Goal: Task Accomplishment & Management: Manage account settings

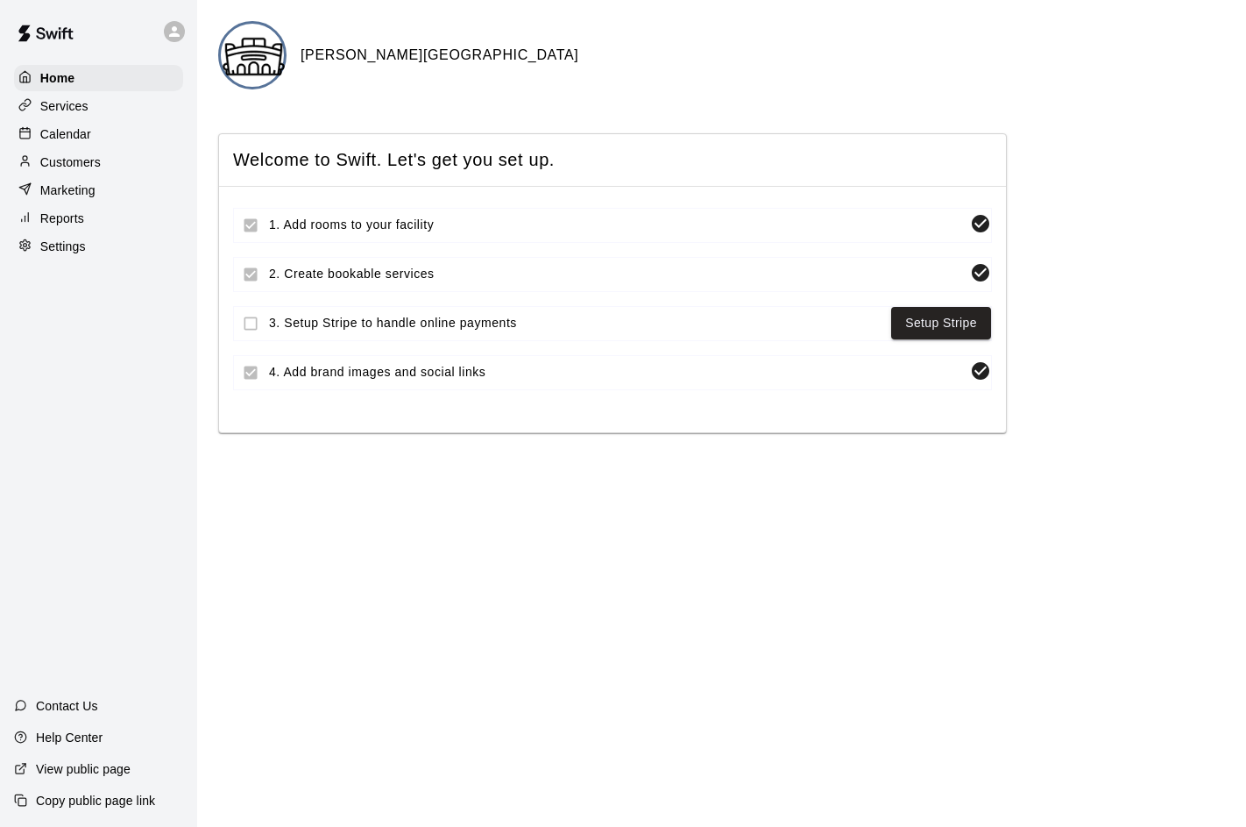
click at [178, 29] on icon at bounding box center [175, 32] width 16 height 16
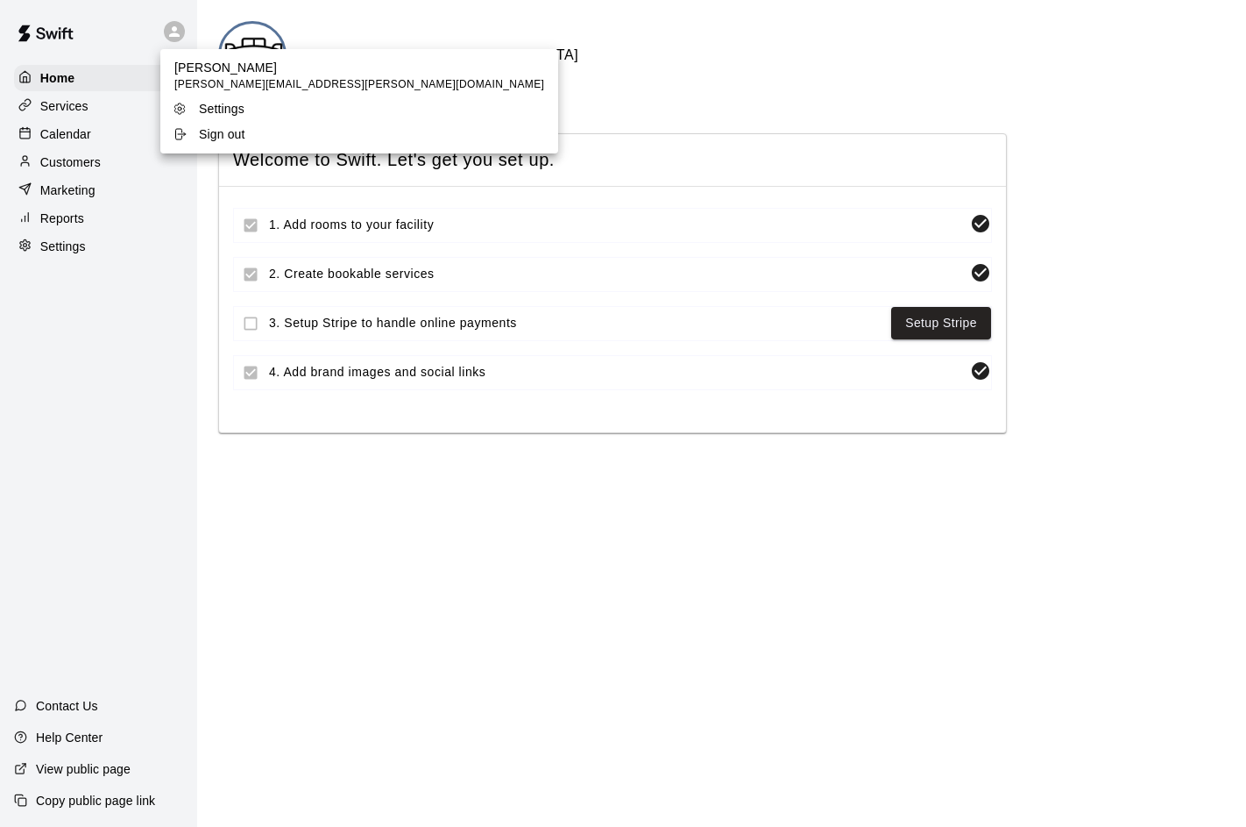
click at [219, 134] on p "Sign out" at bounding box center [222, 134] width 46 height 18
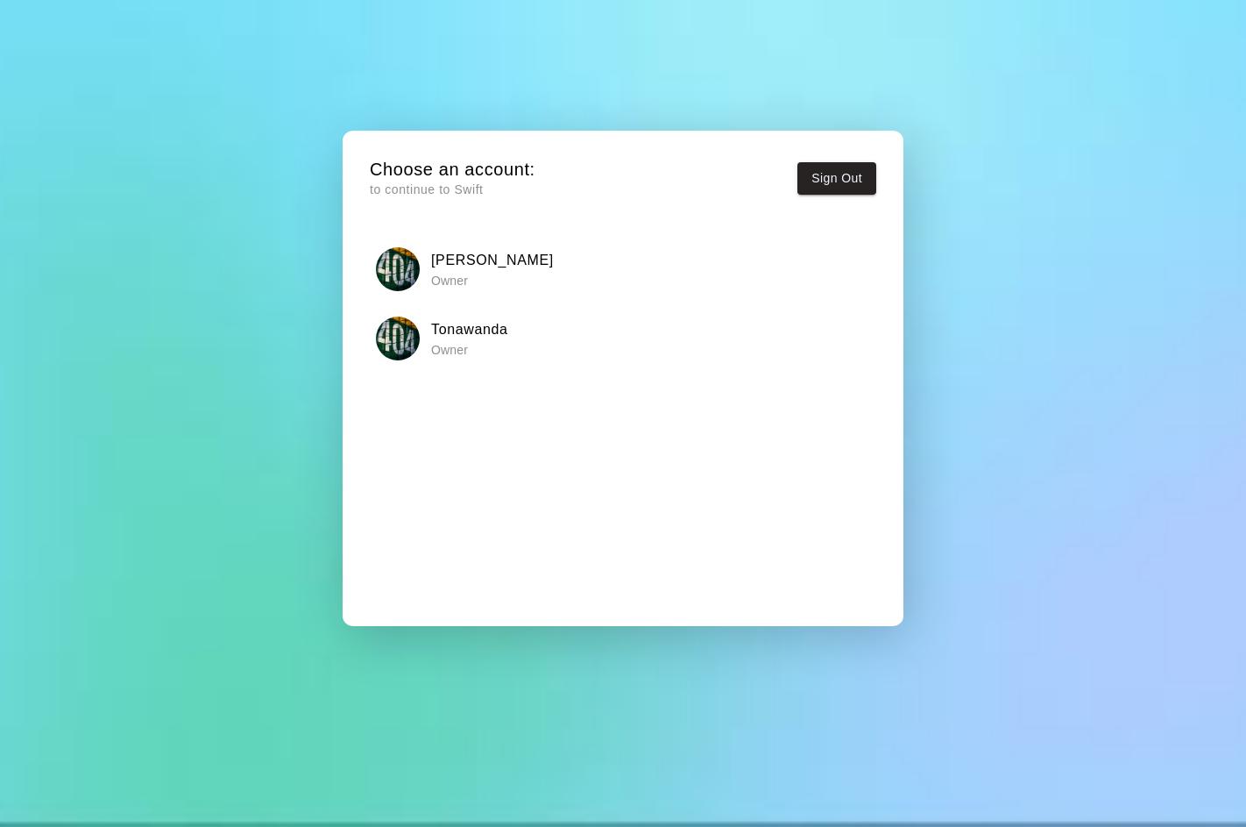
click at [408, 264] on img "button" at bounding box center [398, 269] width 44 height 44
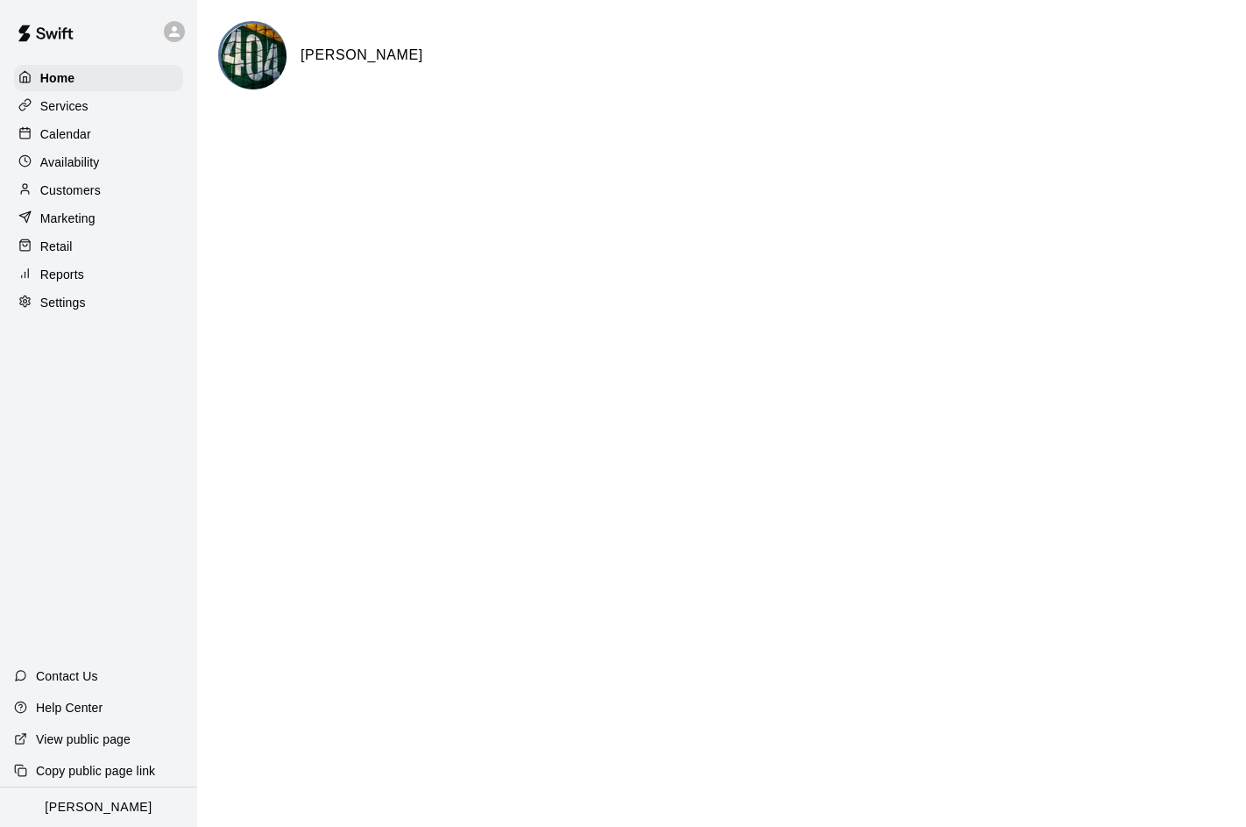
click at [93, 107] on div "Services" at bounding box center [98, 106] width 169 height 26
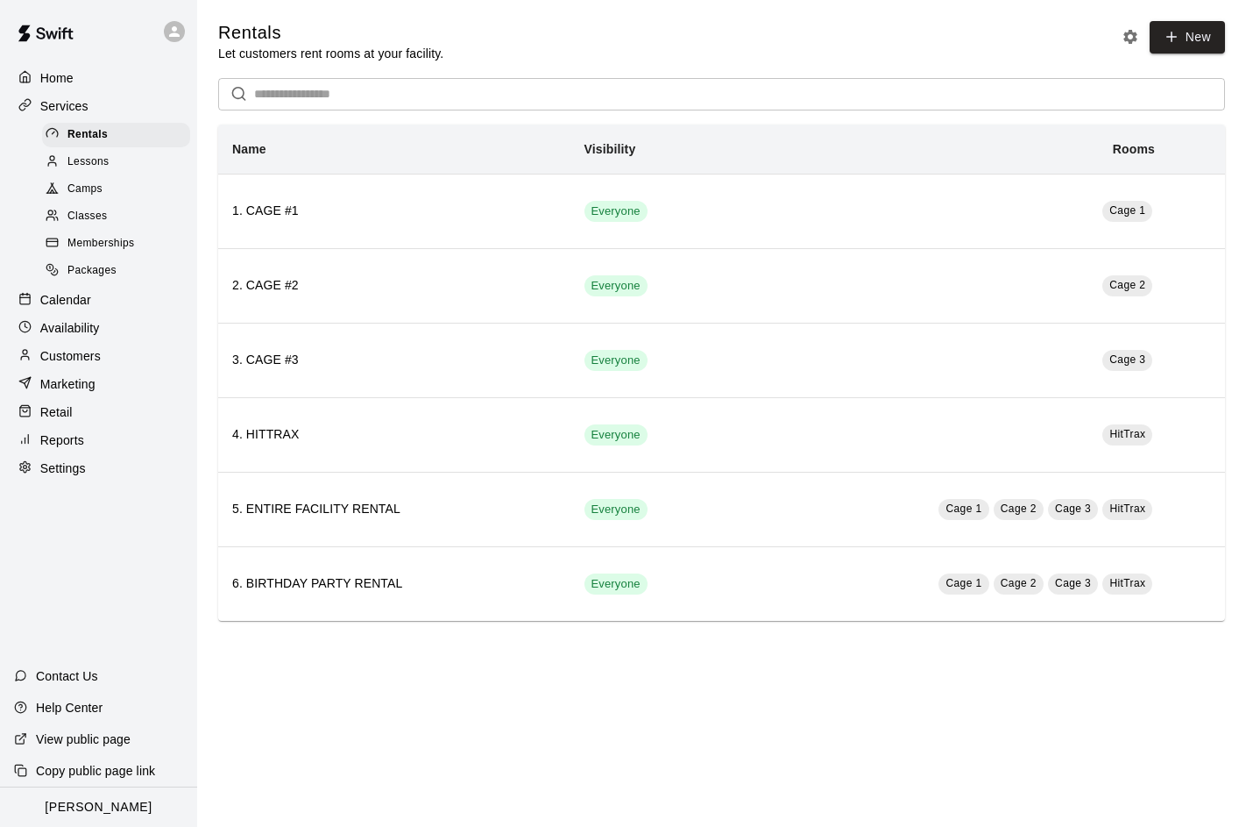
click at [91, 352] on p "Customers" at bounding box center [70, 356] width 60 height 18
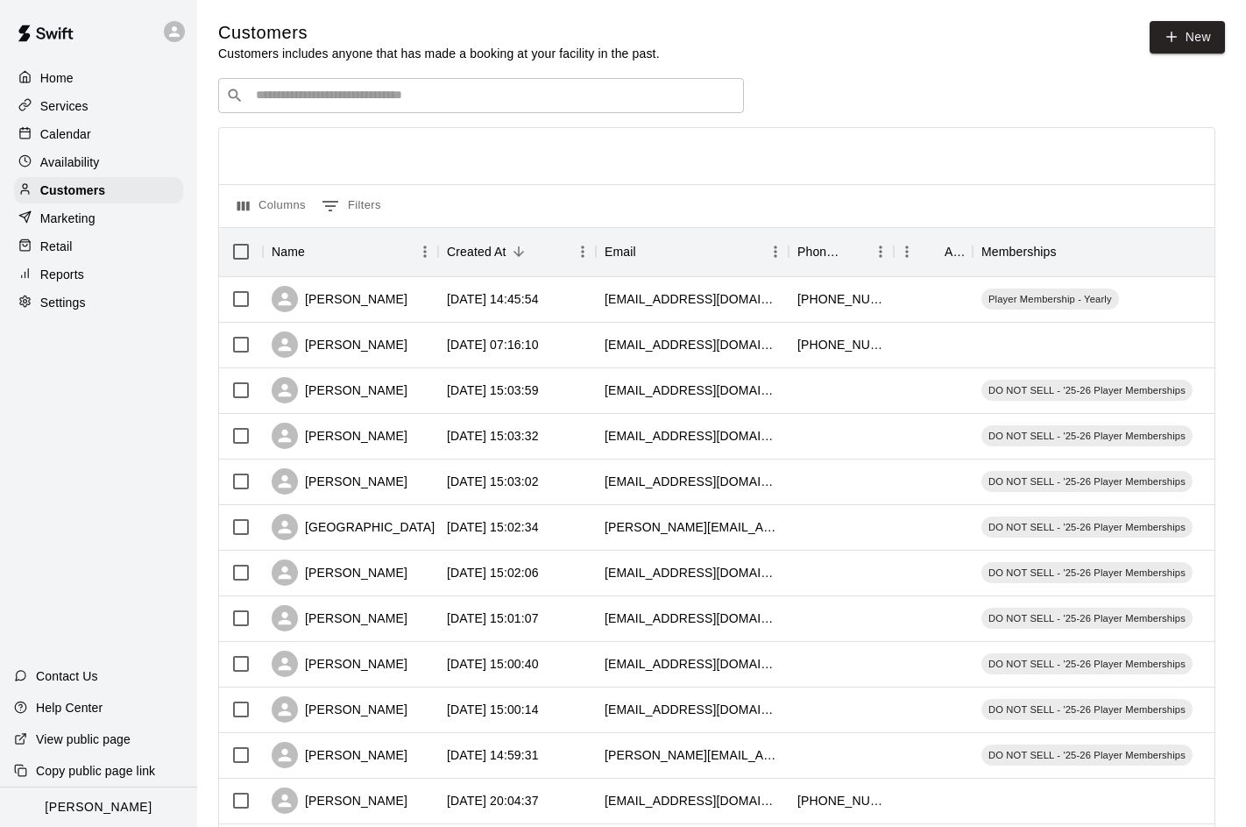
click at [76, 99] on p "Services" at bounding box center [64, 106] width 48 height 18
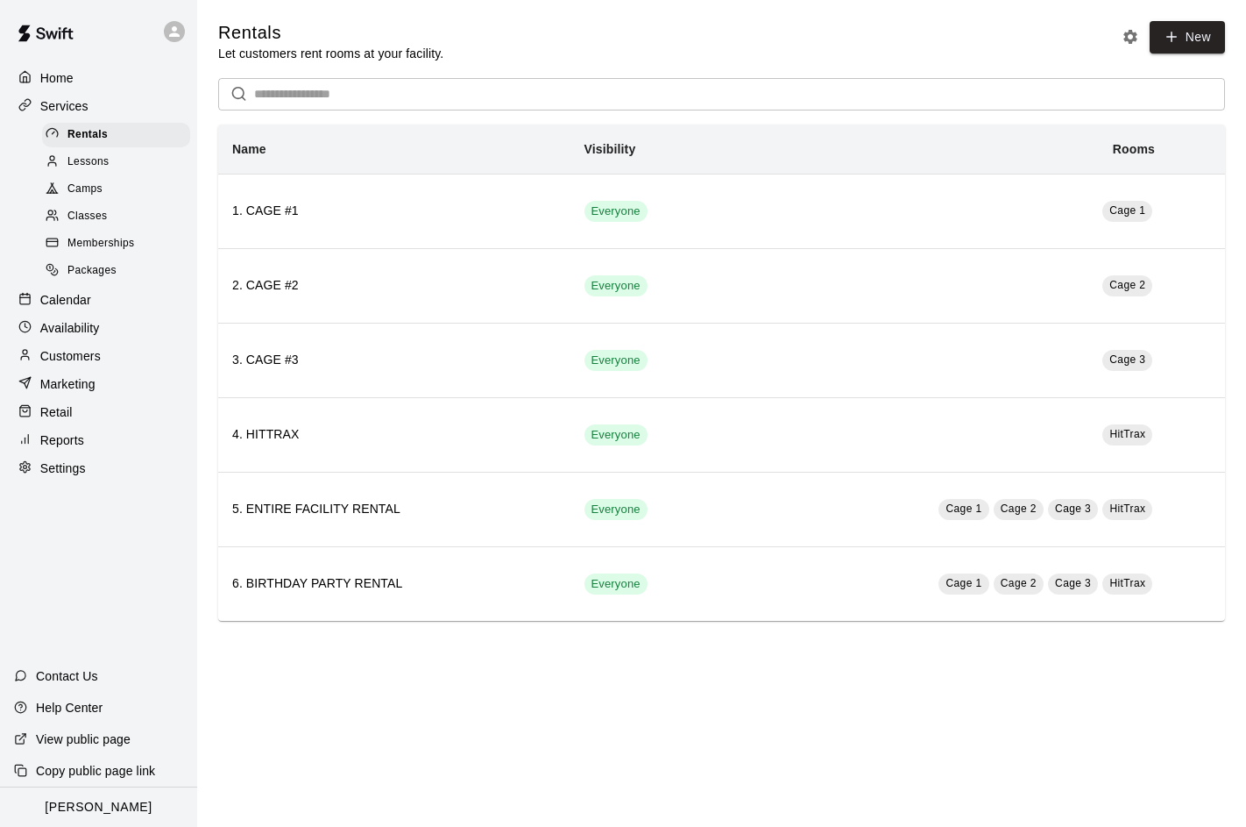
click at [93, 189] on span "Camps" at bounding box center [84, 190] width 35 height 18
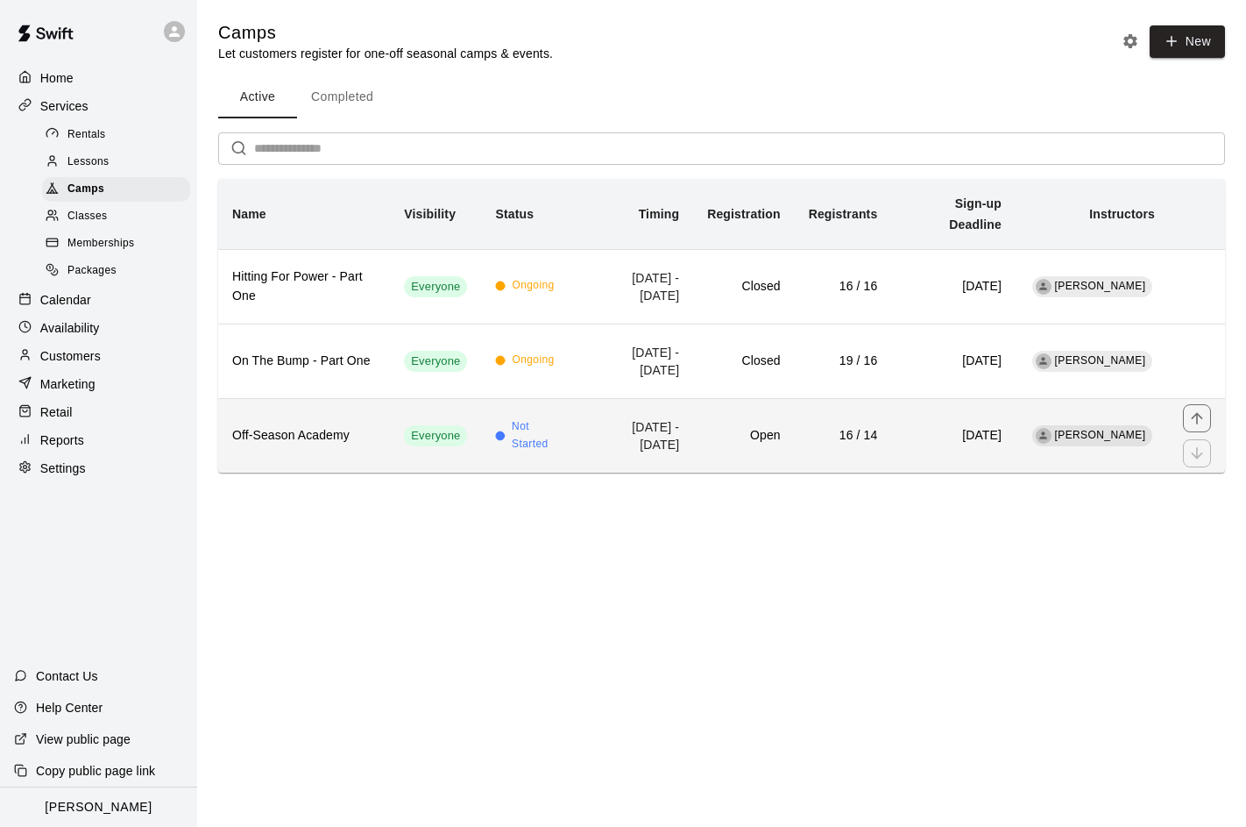
click at [309, 426] on h6 "Off-Season Academy" at bounding box center [304, 435] width 144 height 19
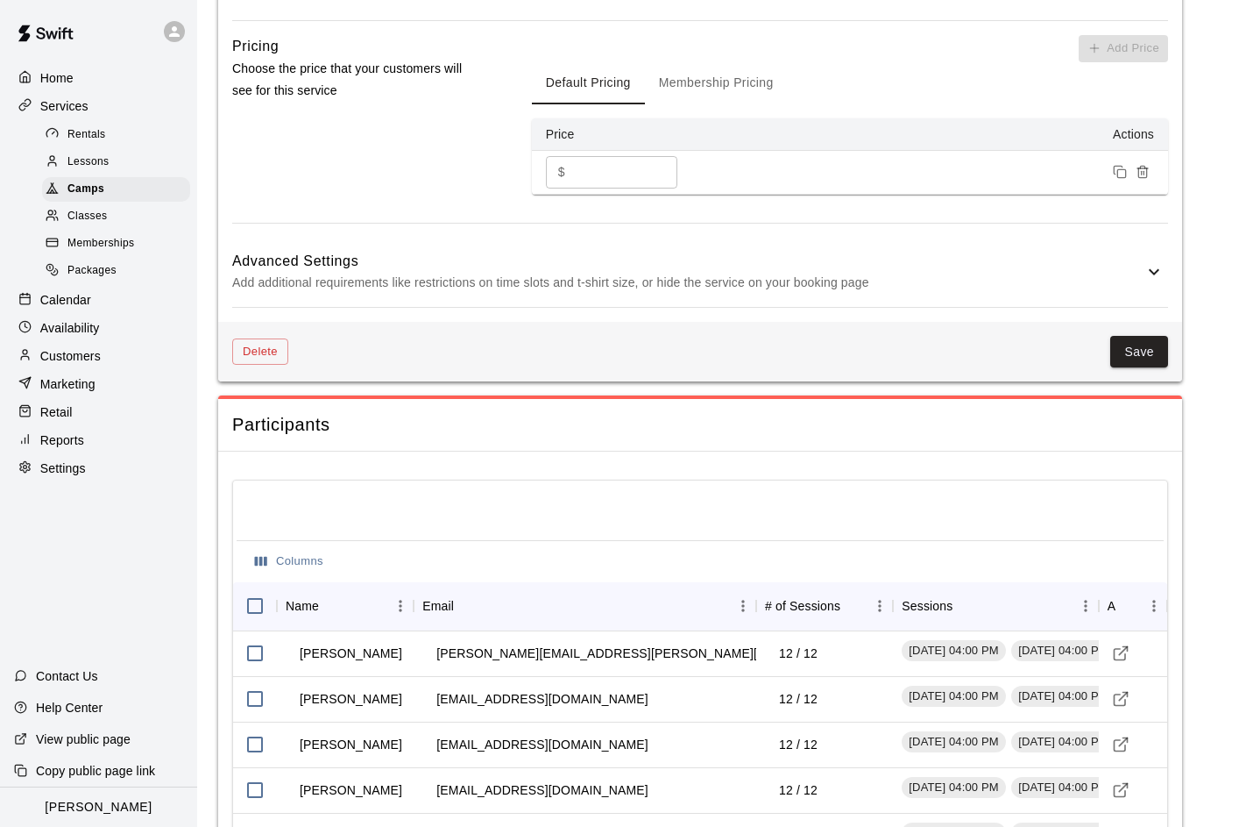
scroll to position [1882, 0]
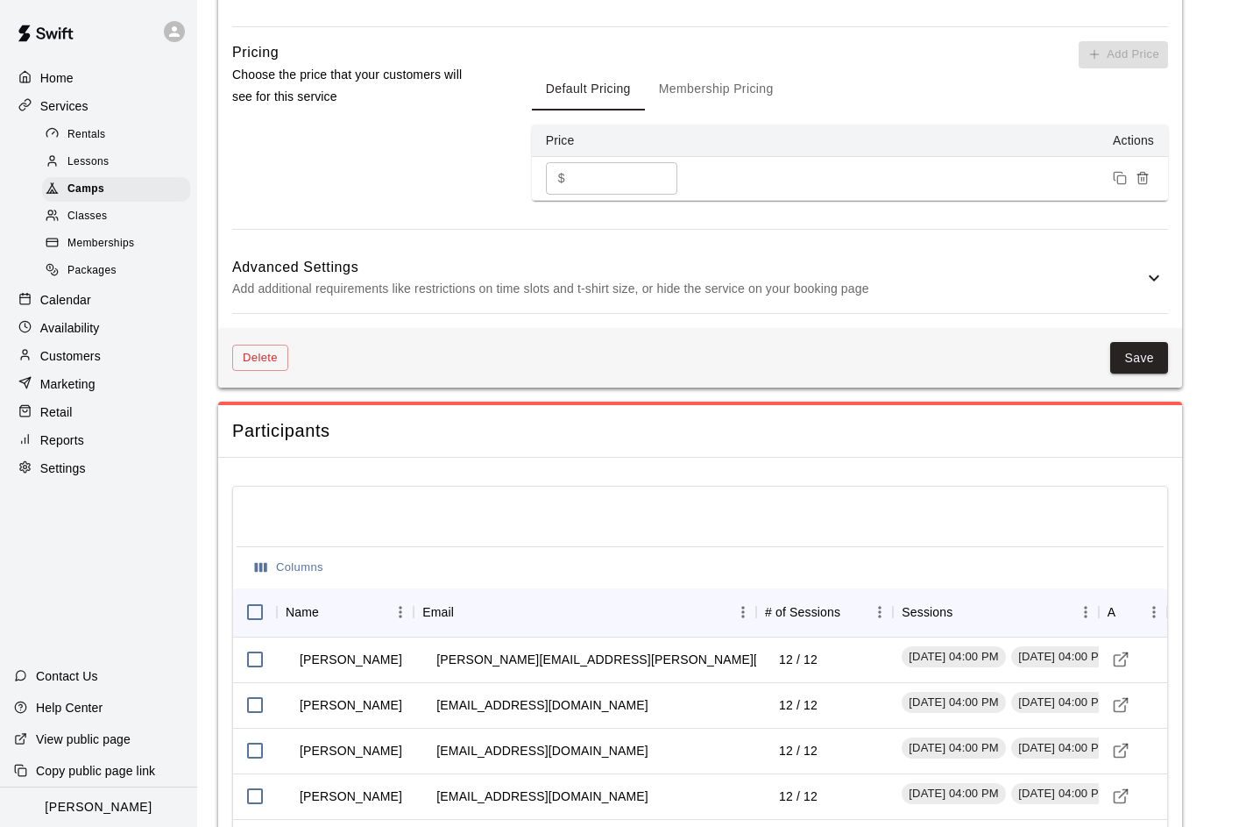
click at [387, 276] on h6 "Advanced Settings" at bounding box center [688, 267] width 912 height 23
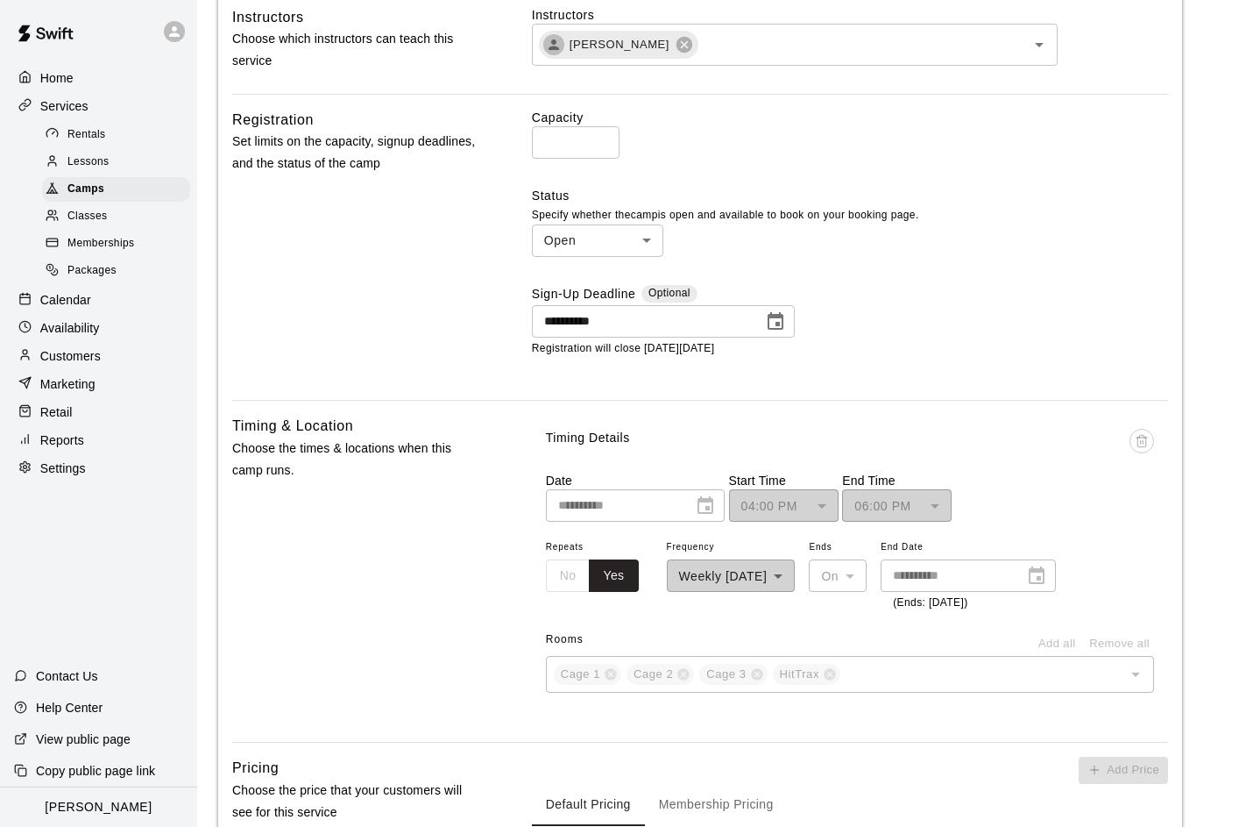
scroll to position [1195, 0]
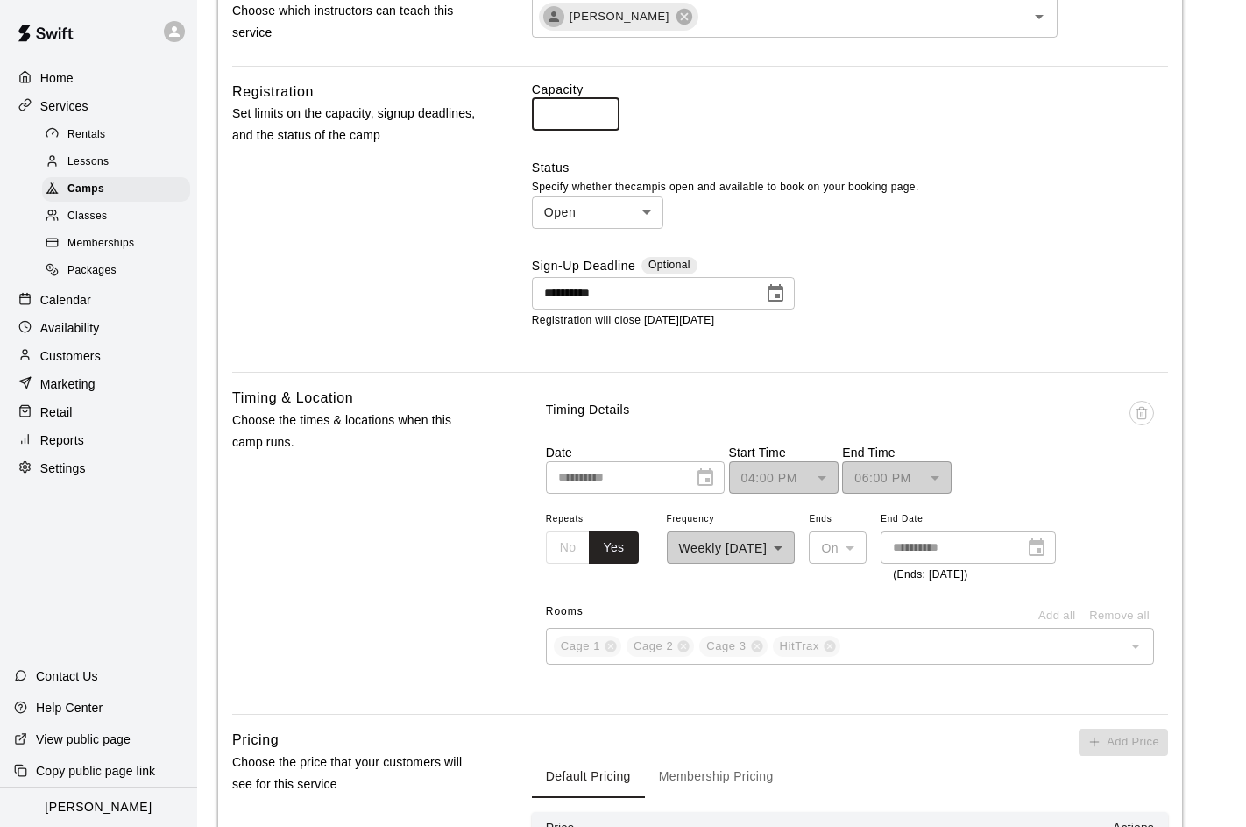
click at [585, 121] on input "**" at bounding box center [576, 114] width 88 height 32
type input "**"
click at [484, 231] on div "**********" at bounding box center [700, 220] width 936 height 278
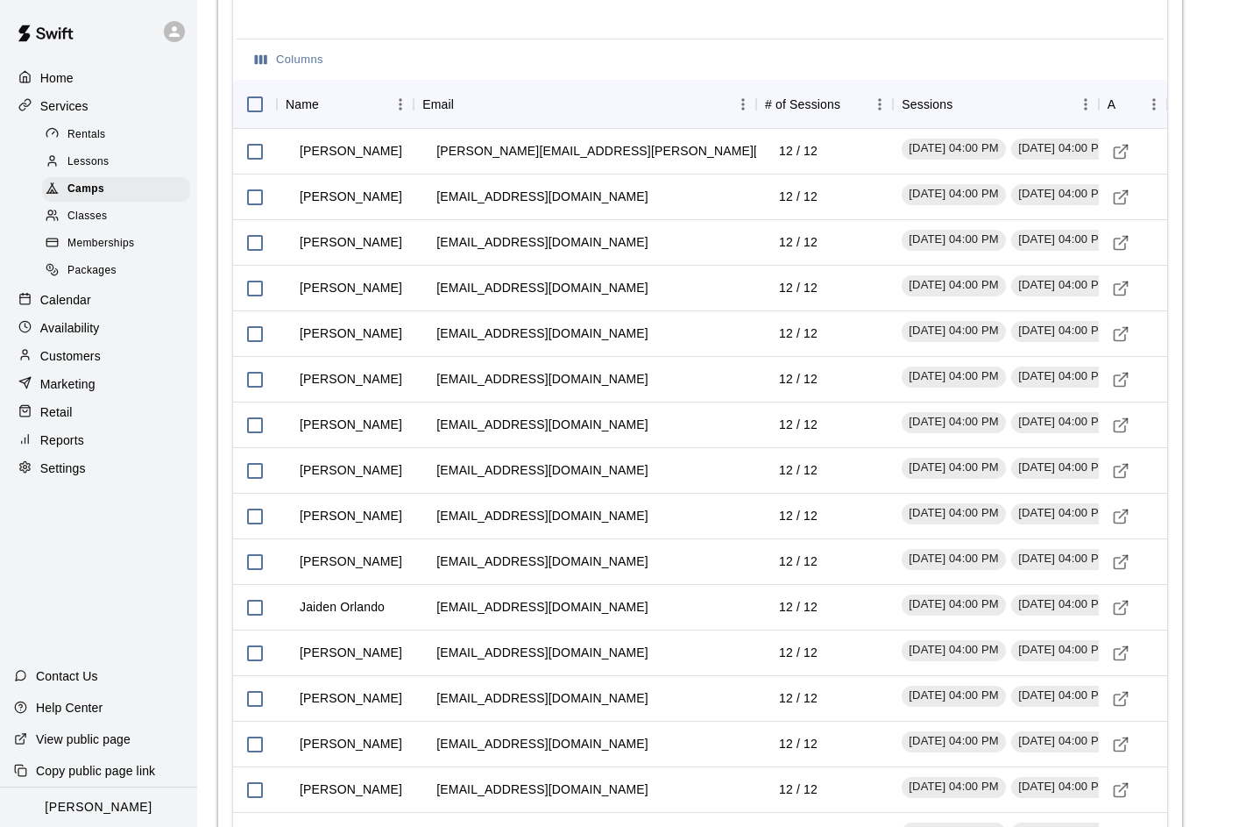
scroll to position [2862, 0]
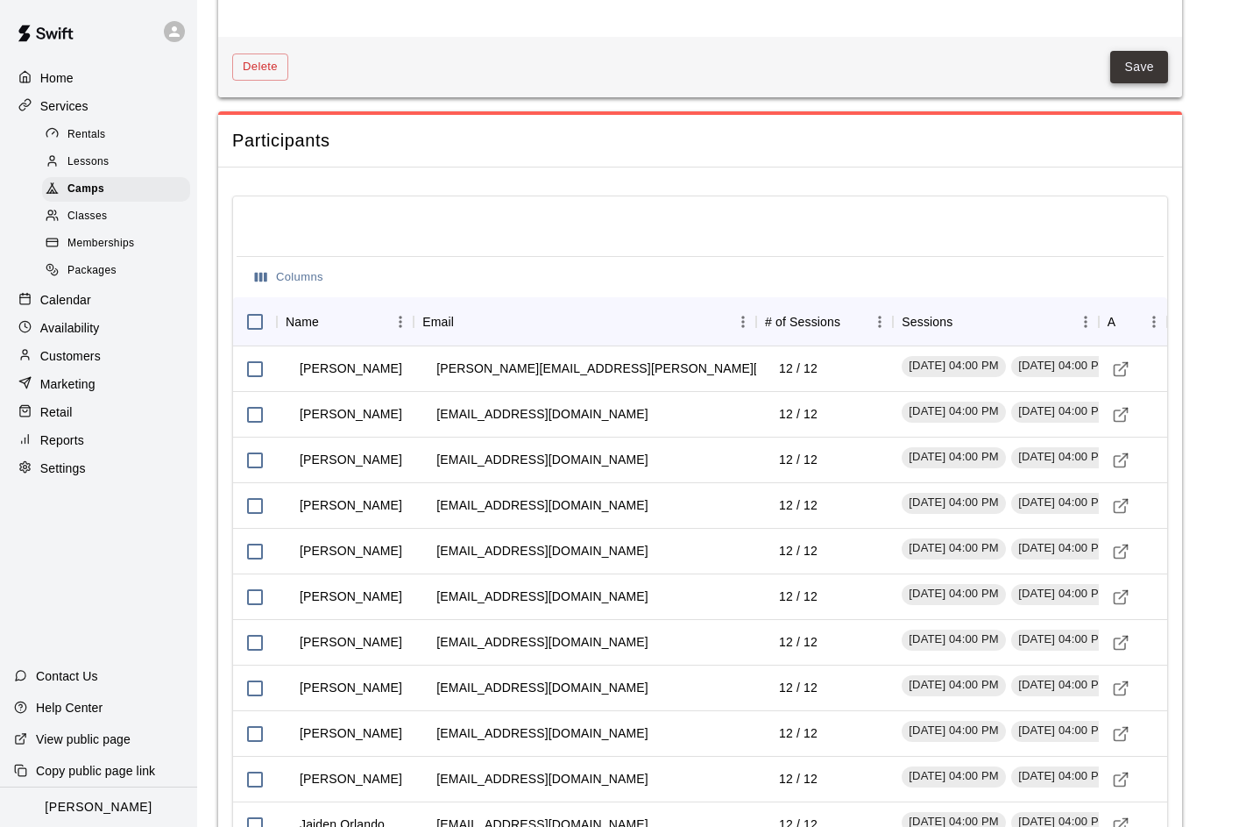
click at [1146, 55] on button "Save" at bounding box center [1140, 67] width 58 height 32
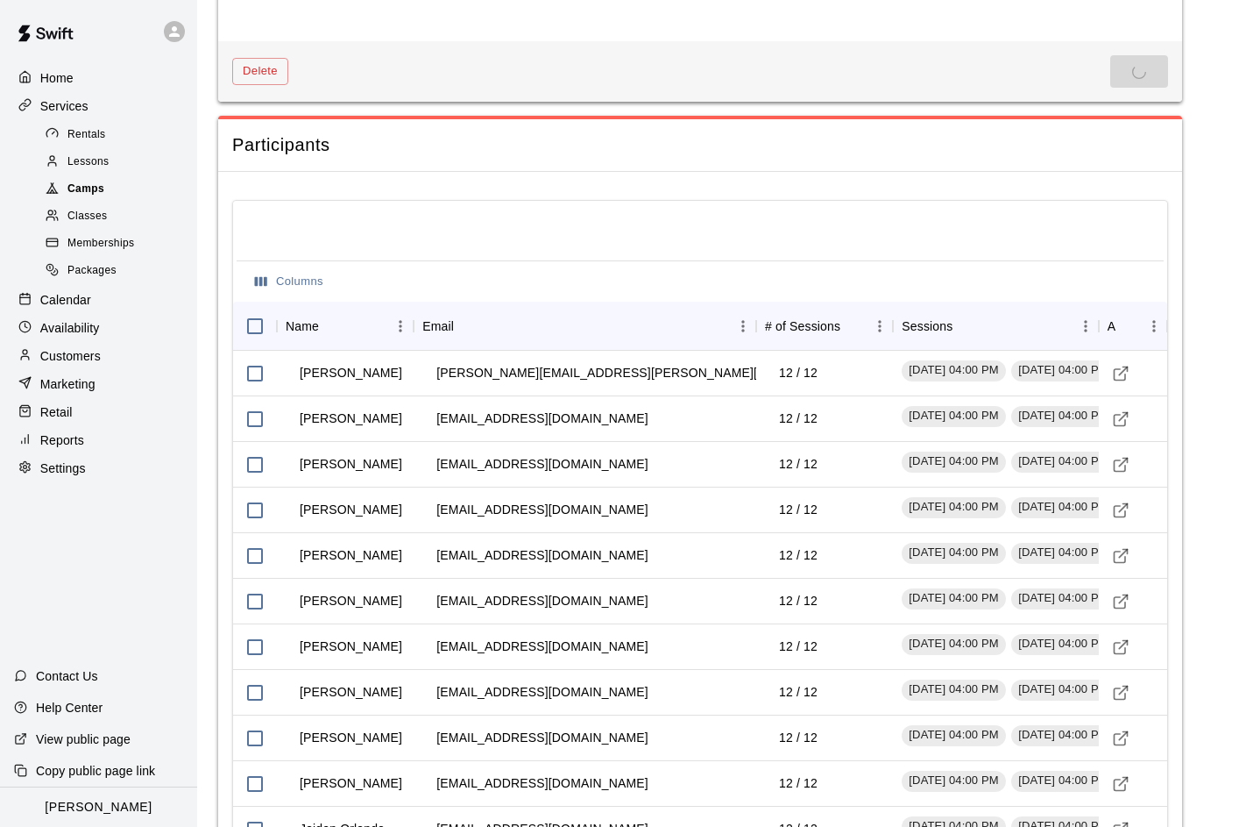
click at [84, 191] on span "Camps" at bounding box center [85, 190] width 37 height 18
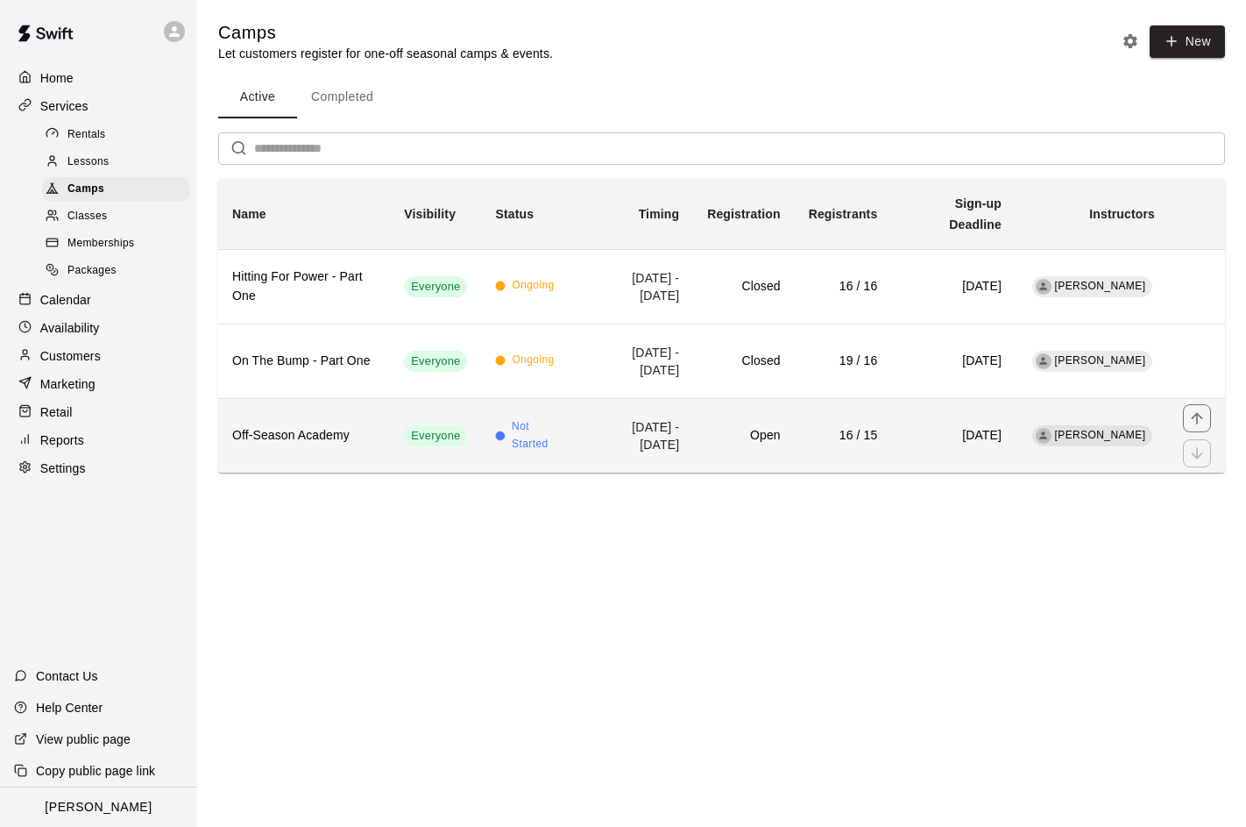
click at [337, 398] on th "Off-Season Academy" at bounding box center [304, 435] width 172 height 75
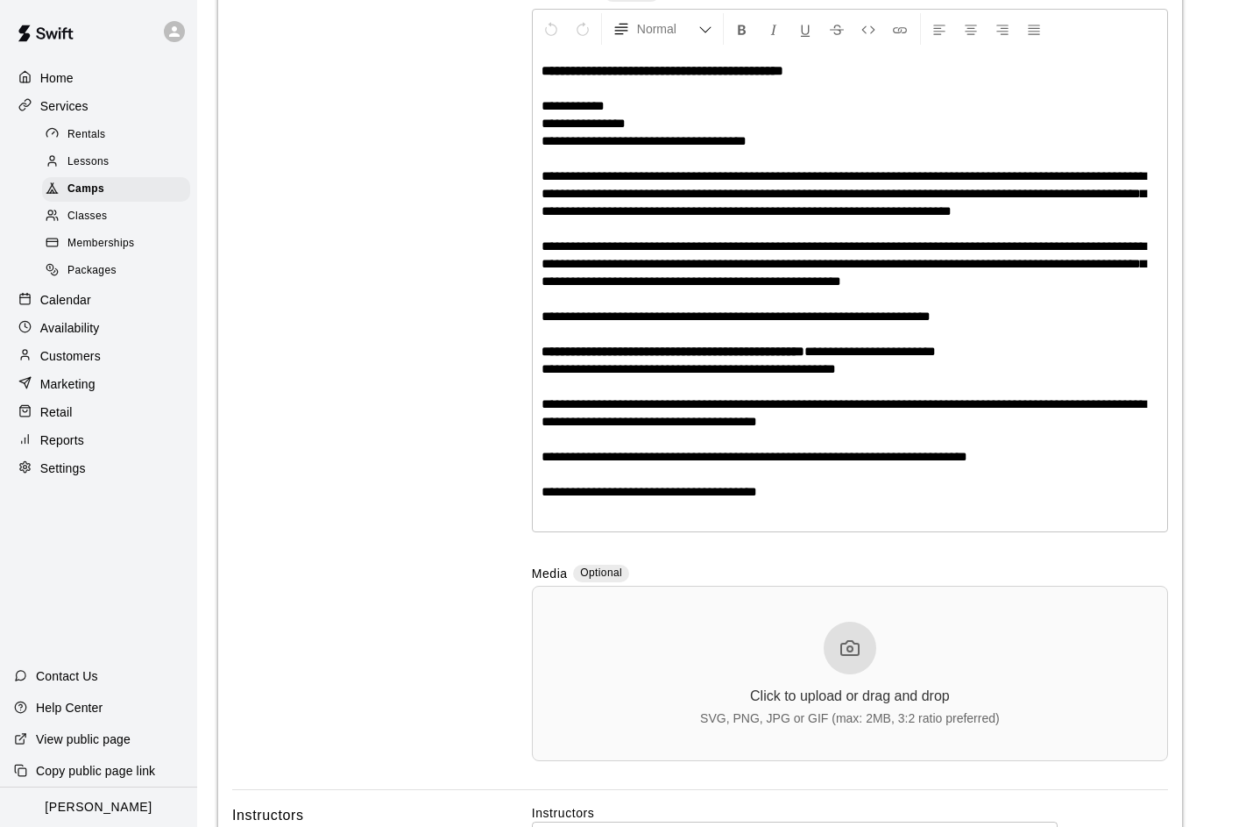
scroll to position [757, 0]
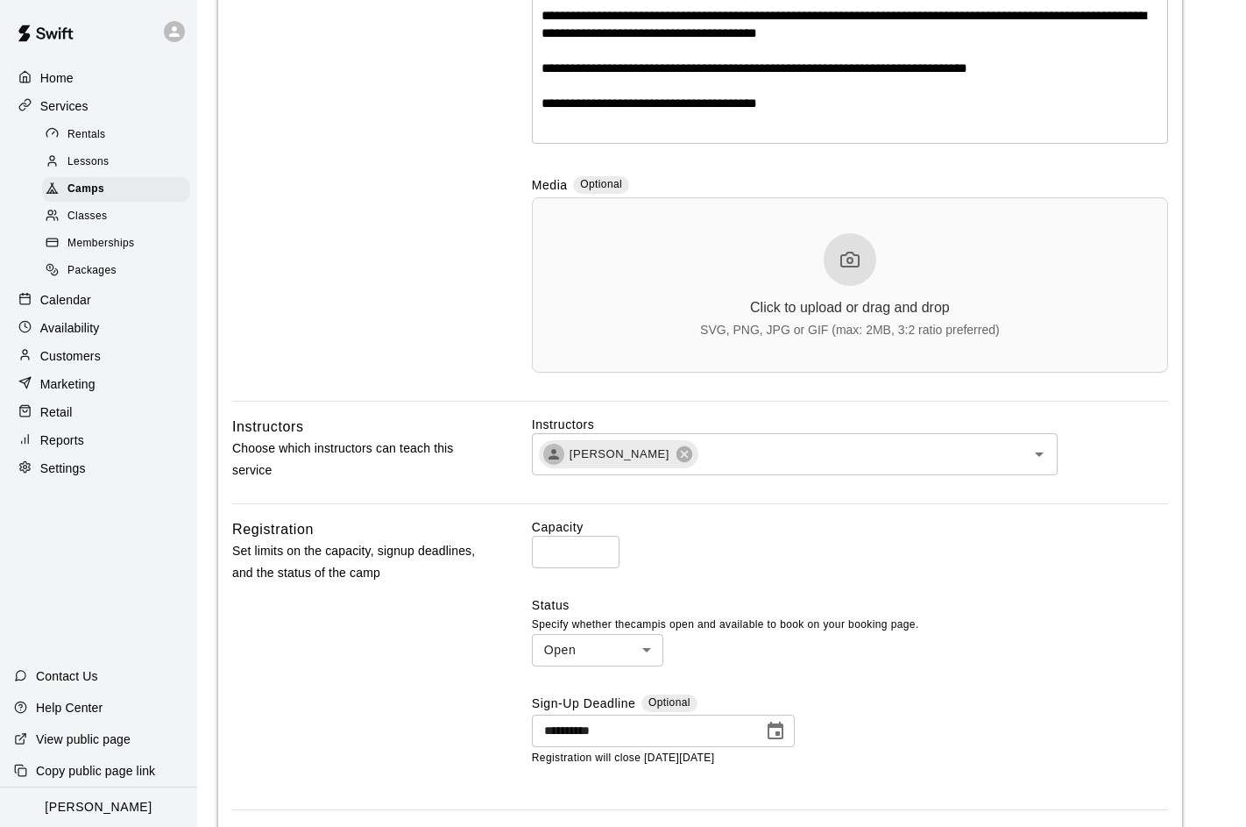
click at [576, 554] on input "**" at bounding box center [576, 552] width 88 height 32
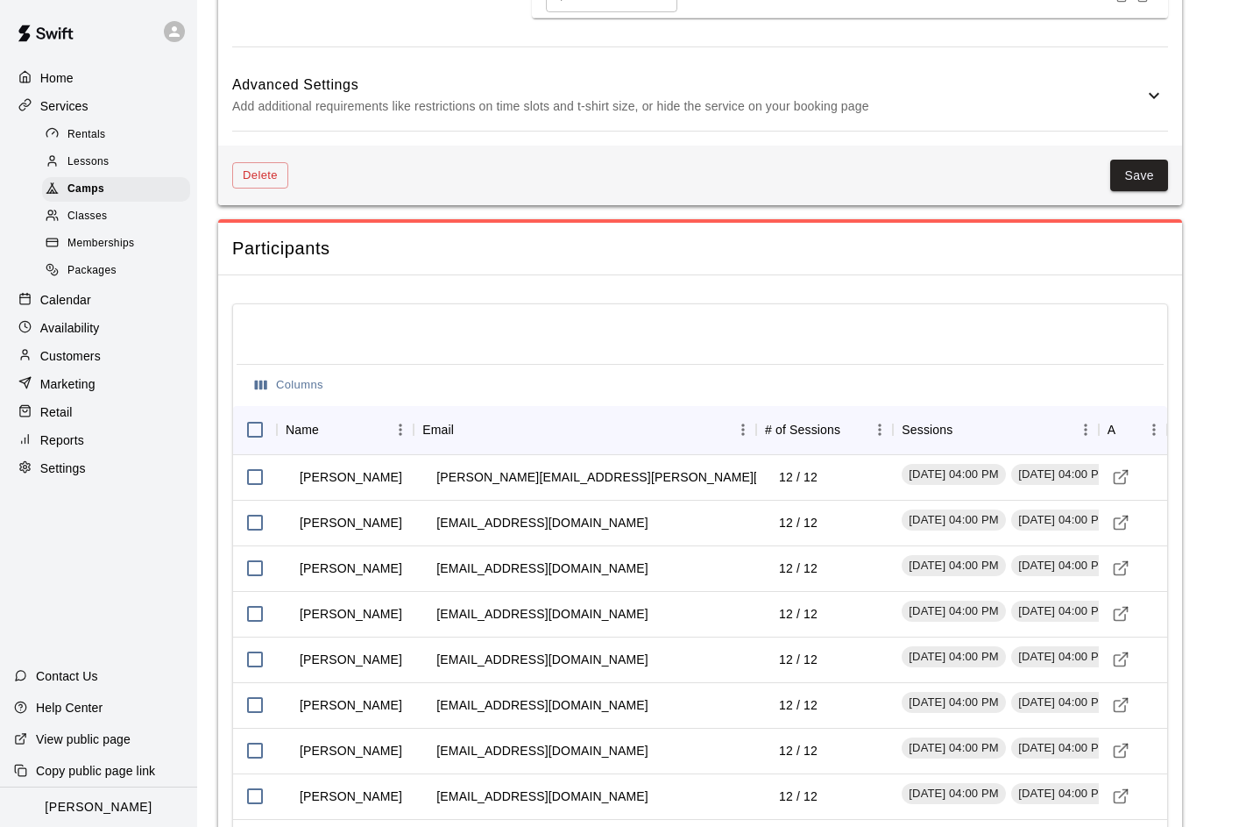
scroll to position [1903, 0]
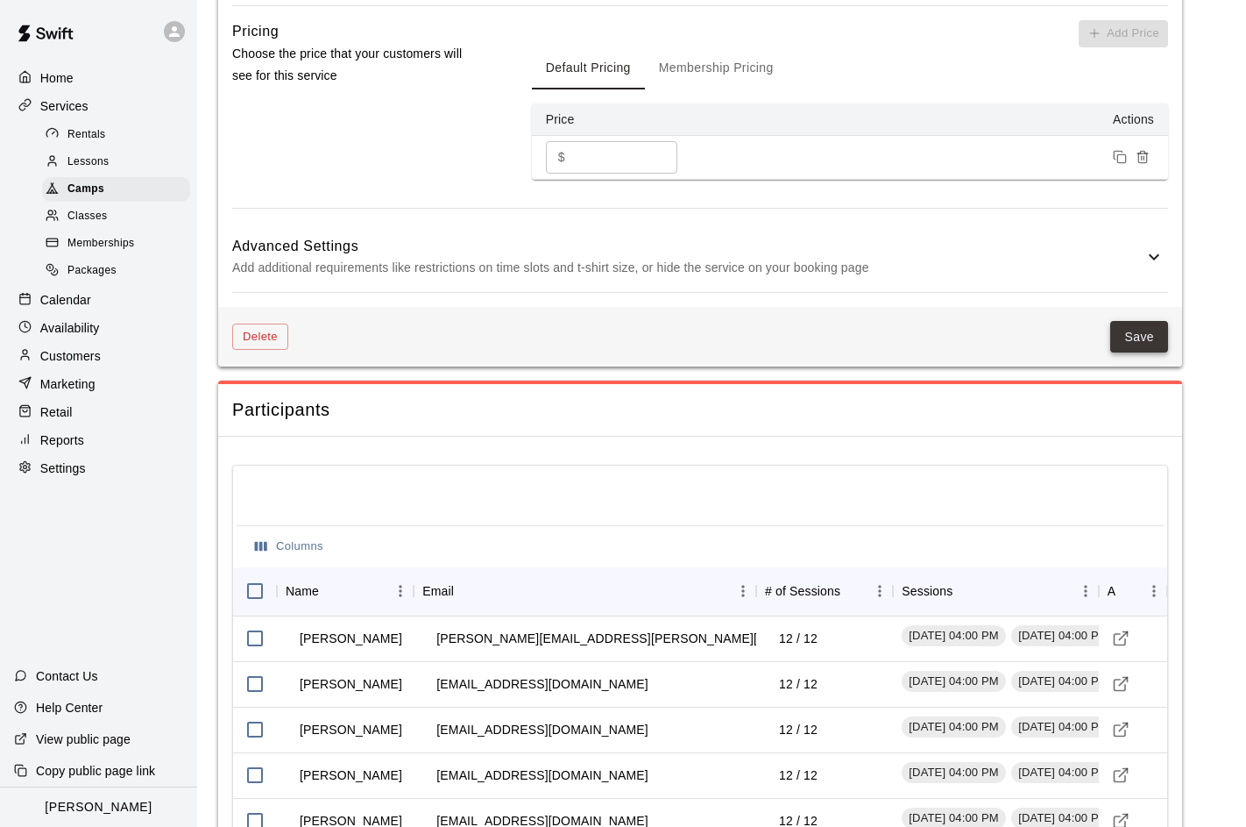
type input "**"
click at [1144, 344] on button "Save" at bounding box center [1140, 337] width 58 height 32
click at [55, 740] on p "View public page" at bounding box center [83, 739] width 95 height 18
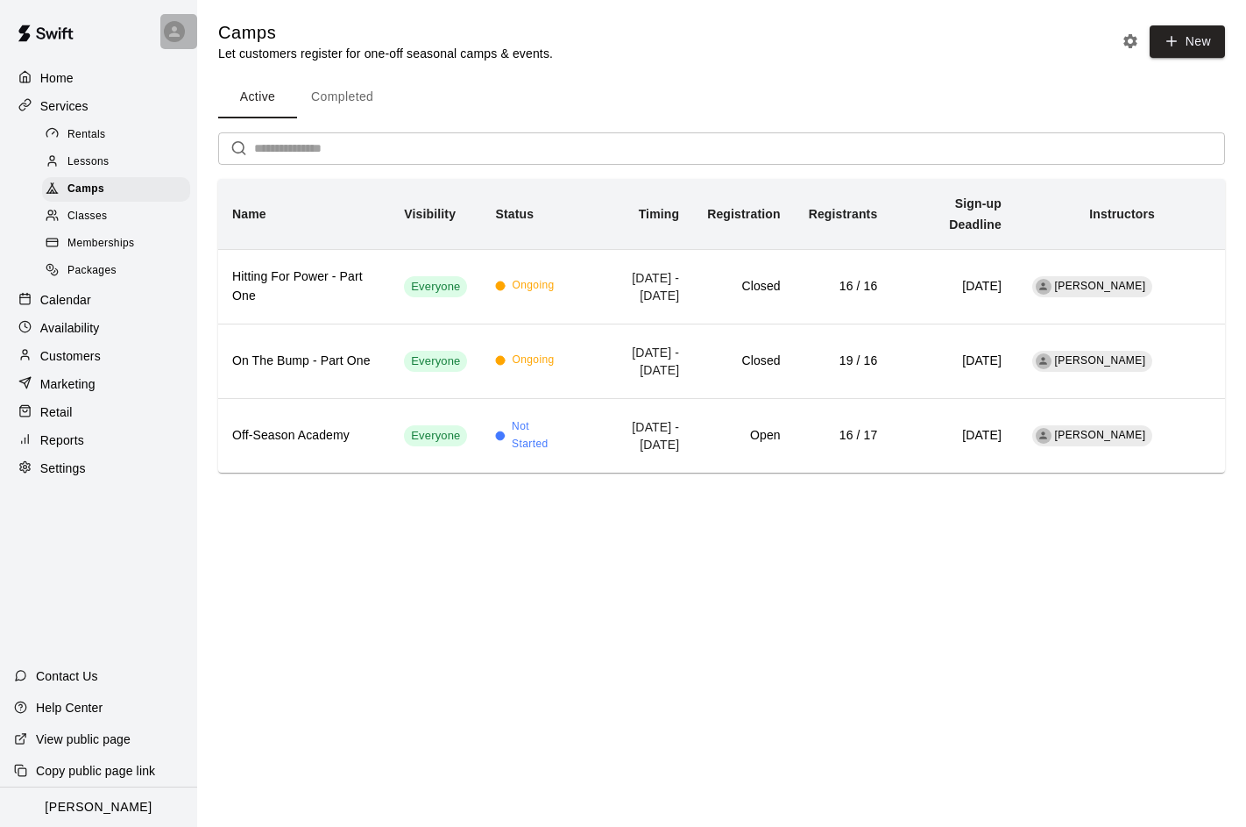
click at [172, 27] on icon at bounding box center [174, 31] width 11 height 11
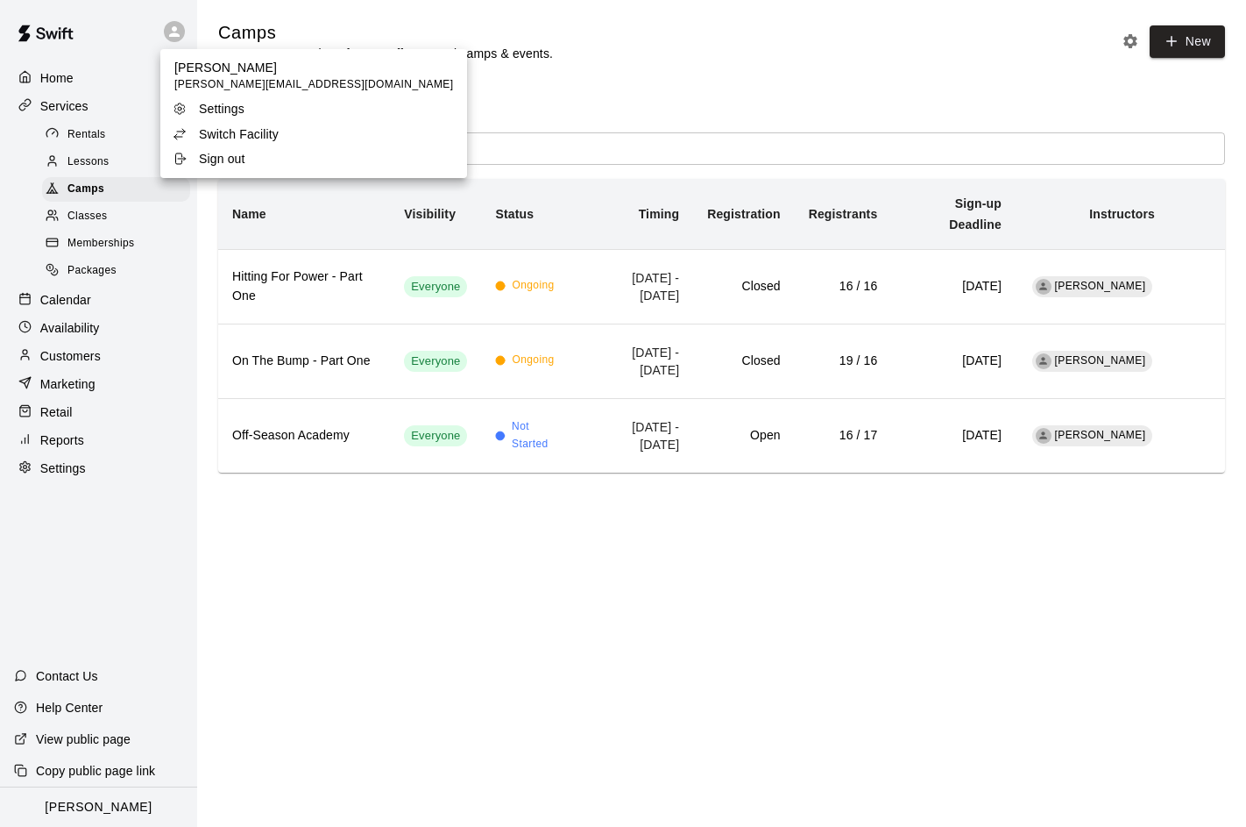
click at [233, 142] on p "Switch Facility" at bounding box center [239, 134] width 80 height 18
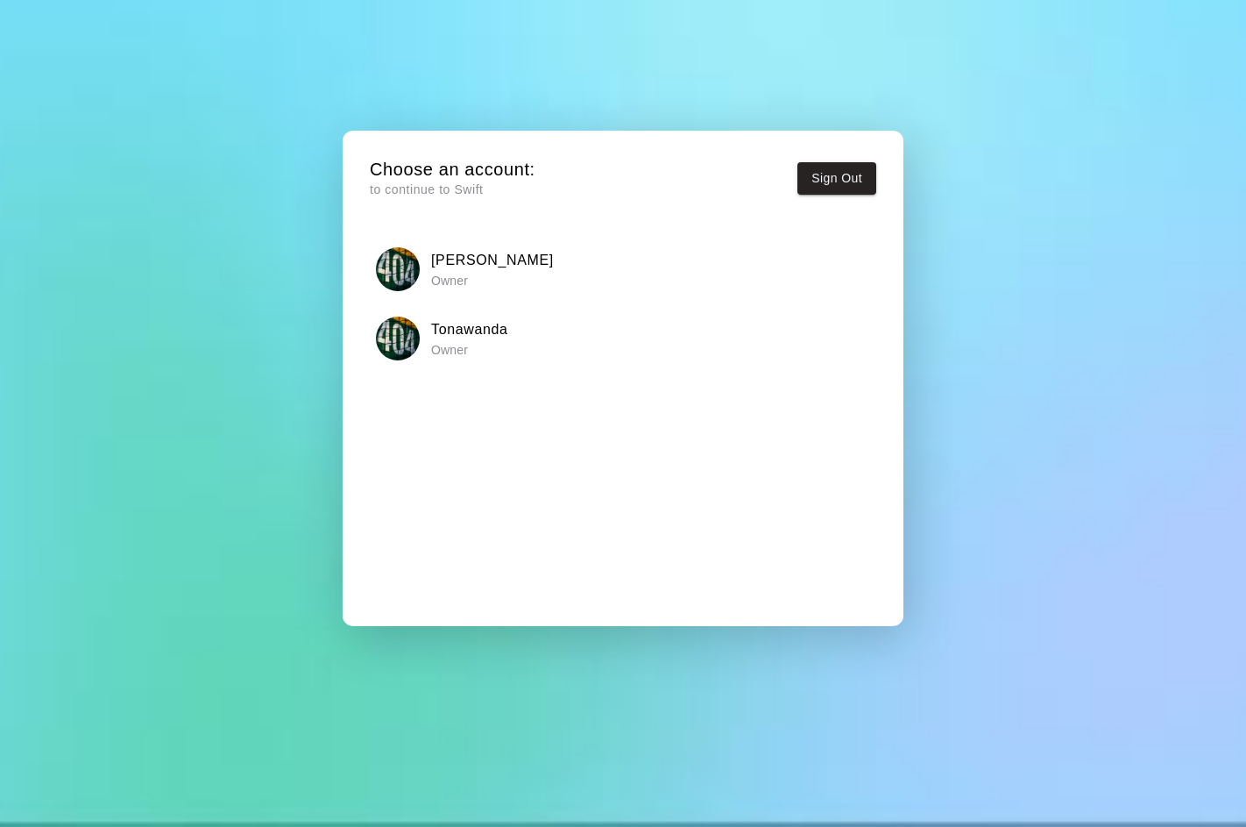
click at [437, 265] on h6 "[PERSON_NAME]" at bounding box center [492, 260] width 123 height 23
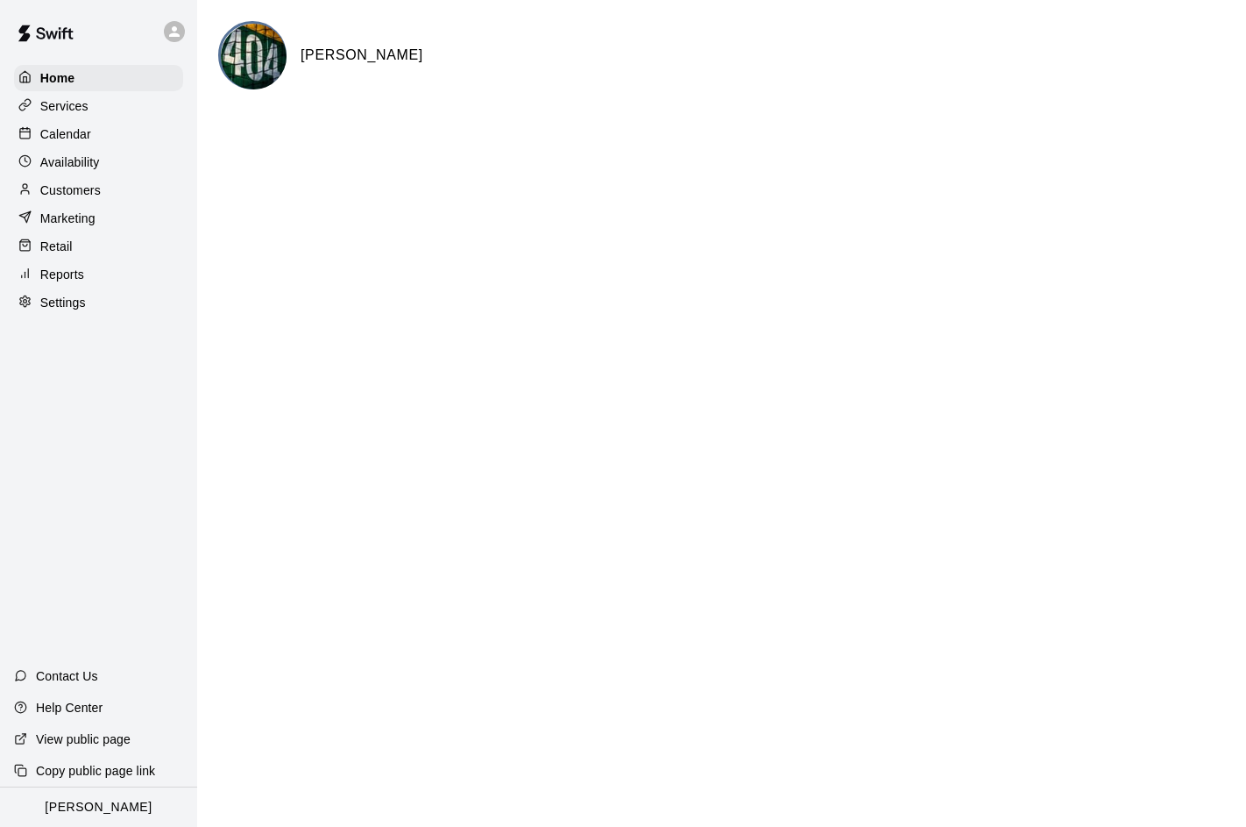
click at [174, 45] on div at bounding box center [178, 31] width 37 height 35
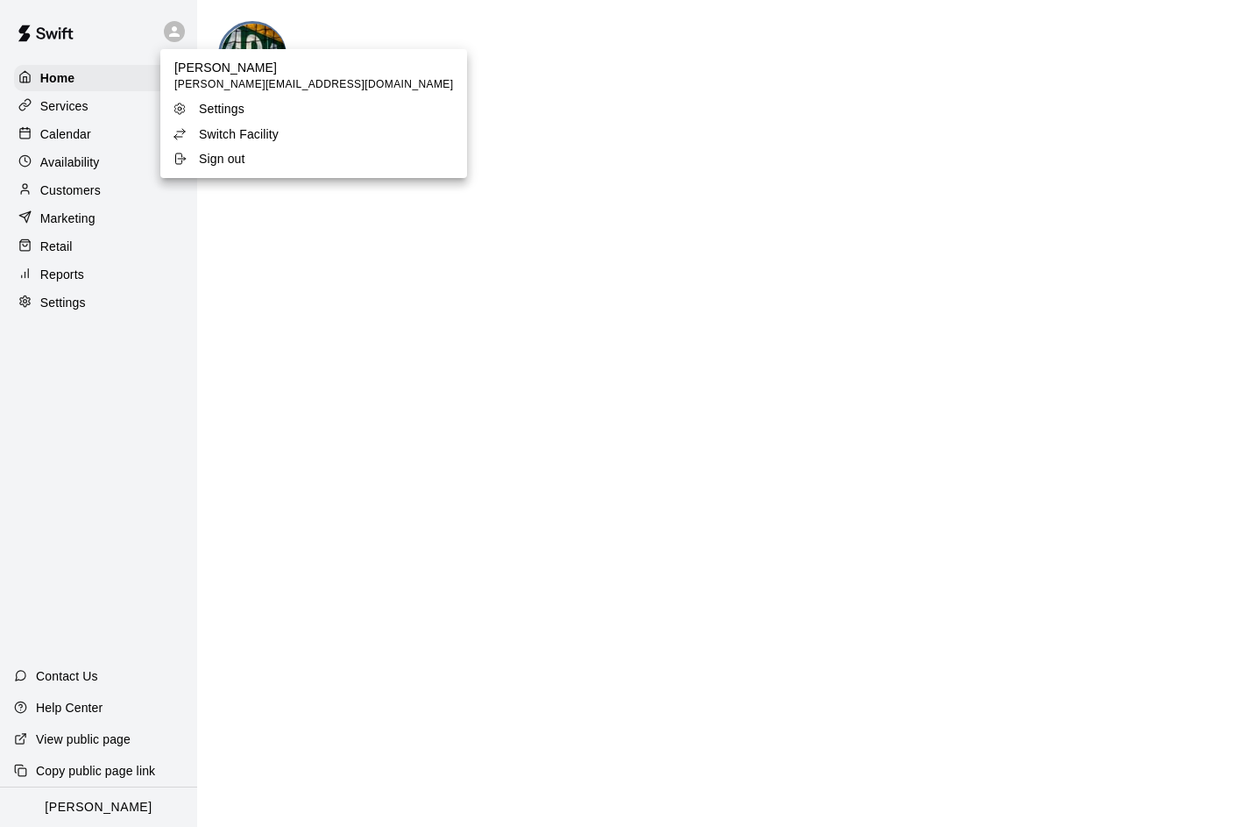
click at [191, 138] on div "Switch Facility" at bounding box center [230, 134] width 114 height 18
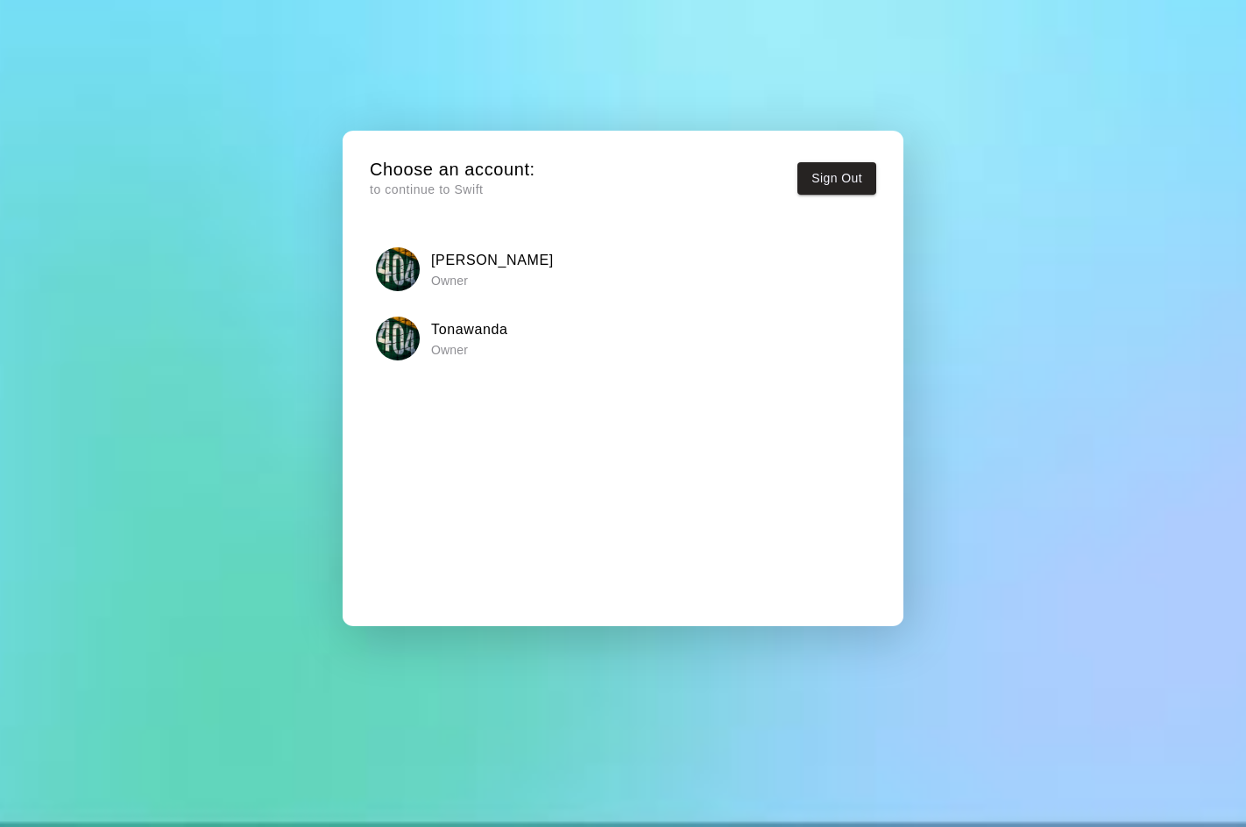
click at [422, 341] on div "Tonawanda Owner" at bounding box center [623, 338] width 495 height 44
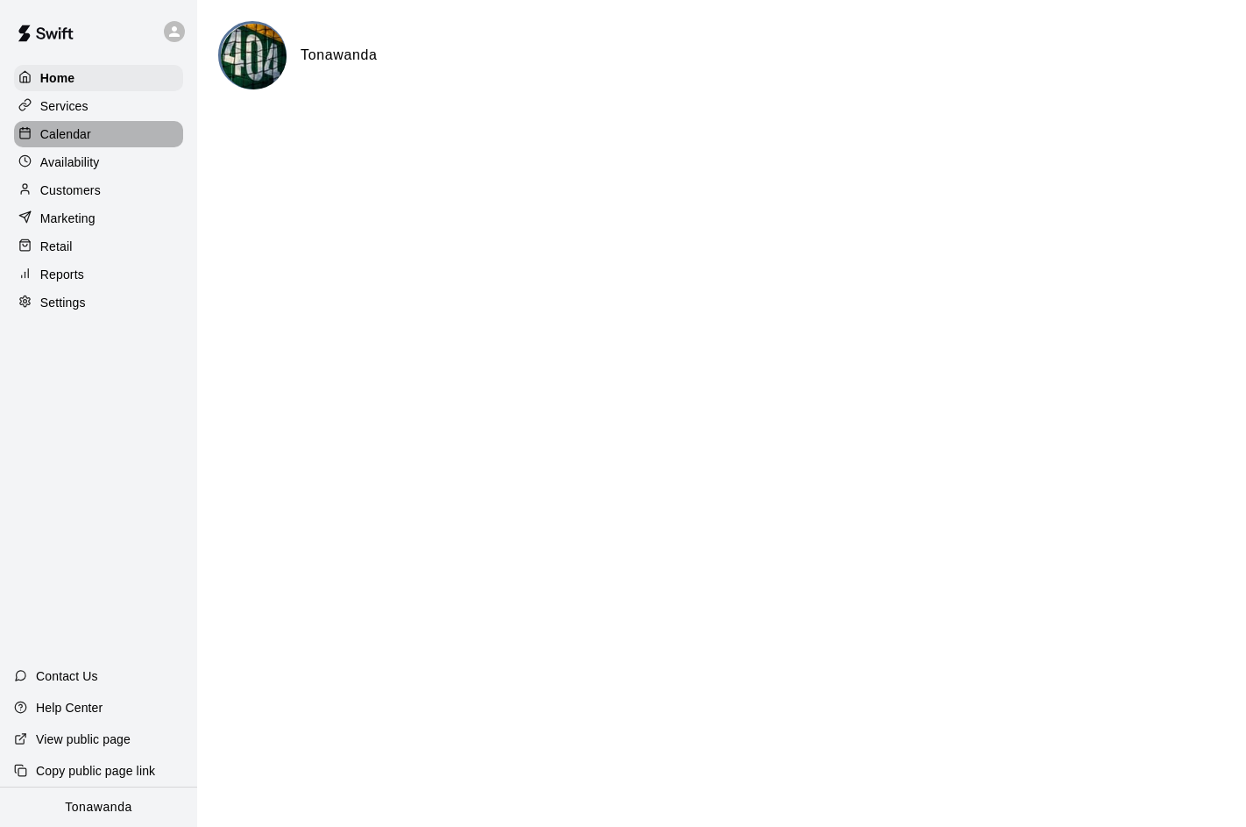
click at [89, 128] on p "Calendar" at bounding box center [65, 134] width 51 height 18
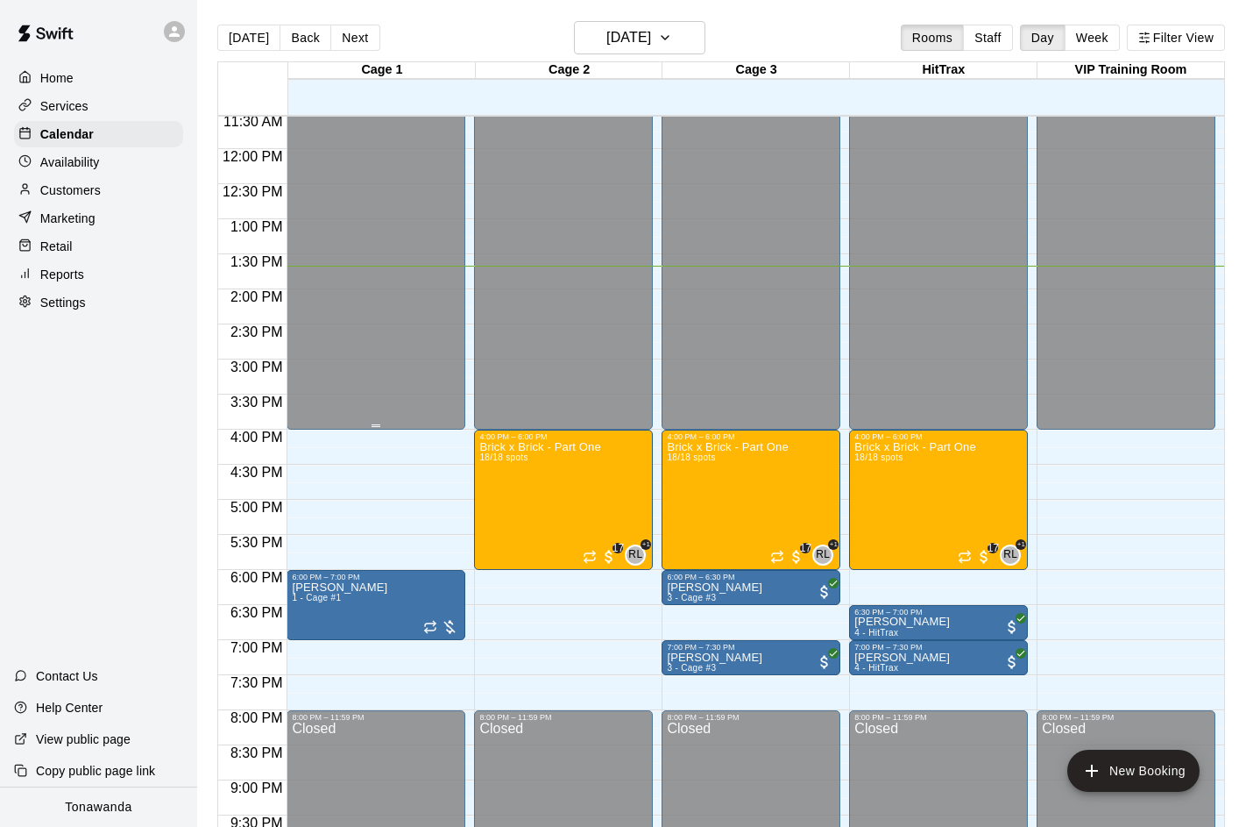
scroll to position [812, 0]
